Goal: Obtain resource: Download file/media

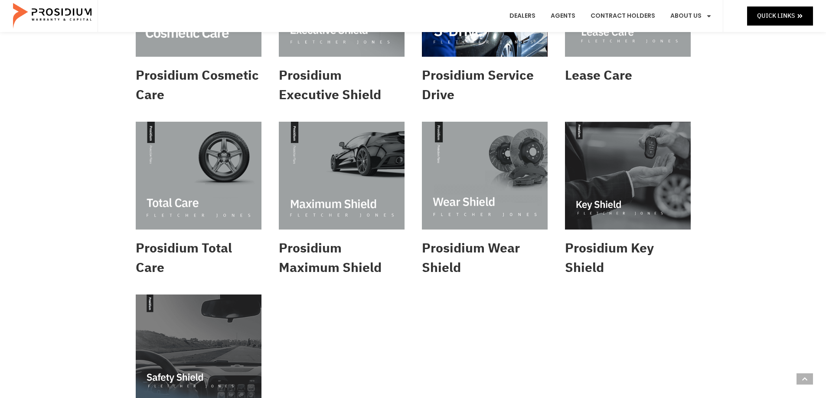
scroll to position [303, 0]
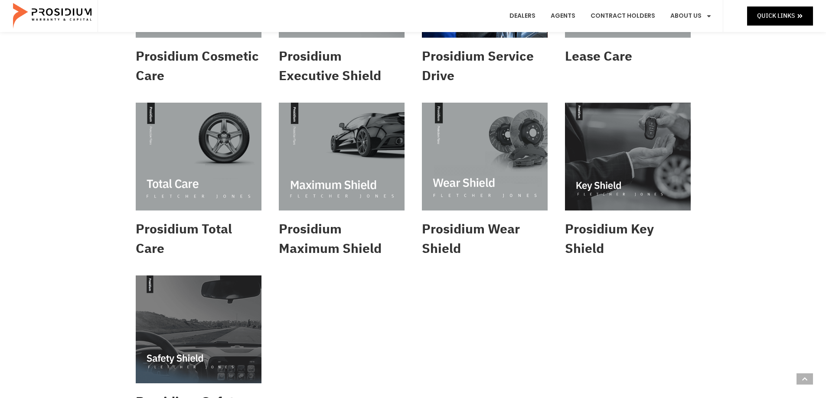
click at [219, 144] on img at bounding box center [199, 157] width 126 height 108
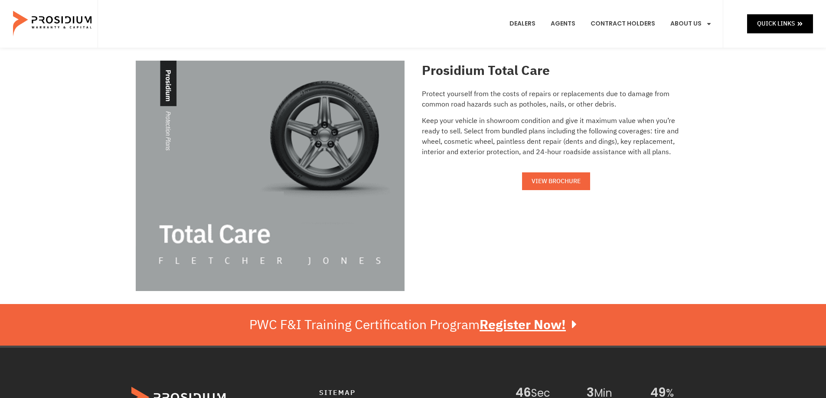
click at [558, 183] on span "VIEW BROCHURE" at bounding box center [555, 181] width 49 height 11
